Goal: Information Seeking & Learning: Learn about a topic

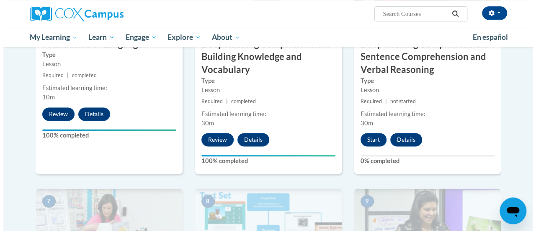
scroll to position [506, 0]
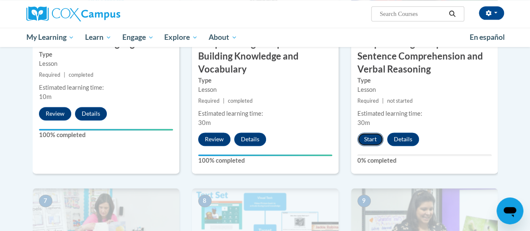
click at [369, 138] on button "Start" at bounding box center [370, 138] width 26 height 13
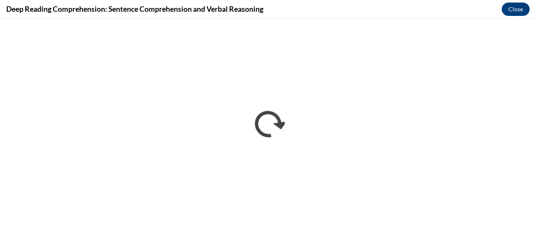
scroll to position [0, 0]
